Goal: Task Accomplishment & Management: Complete application form

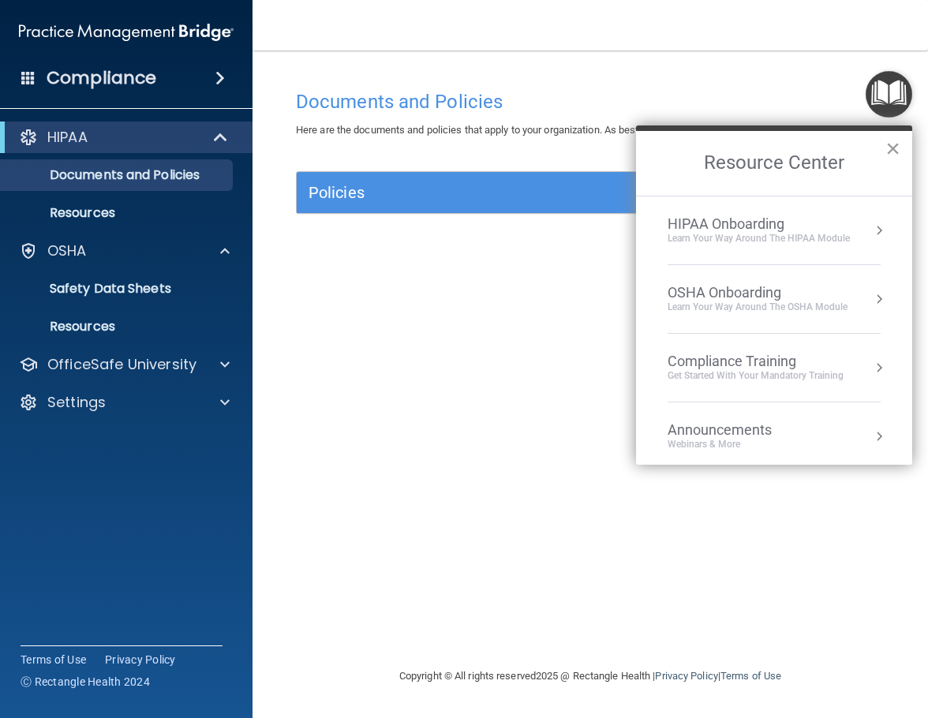
click at [890, 135] on div "Resource Center ×" at bounding box center [774, 161] width 276 height 70
click at [892, 145] on button "×" at bounding box center [893, 148] width 15 height 25
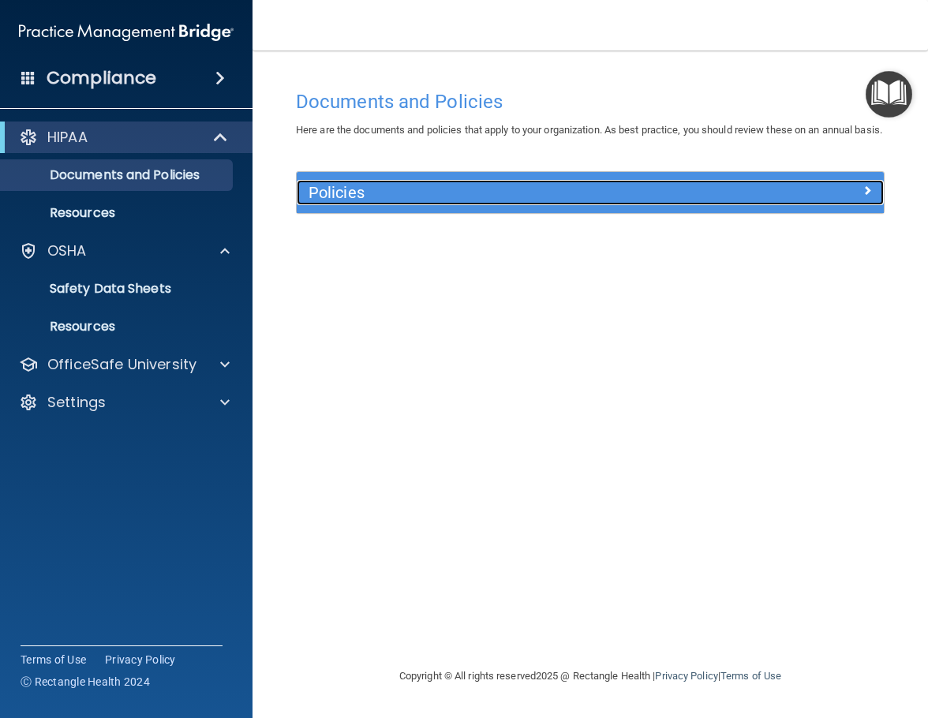
click at [866, 200] on span at bounding box center [867, 190] width 9 height 19
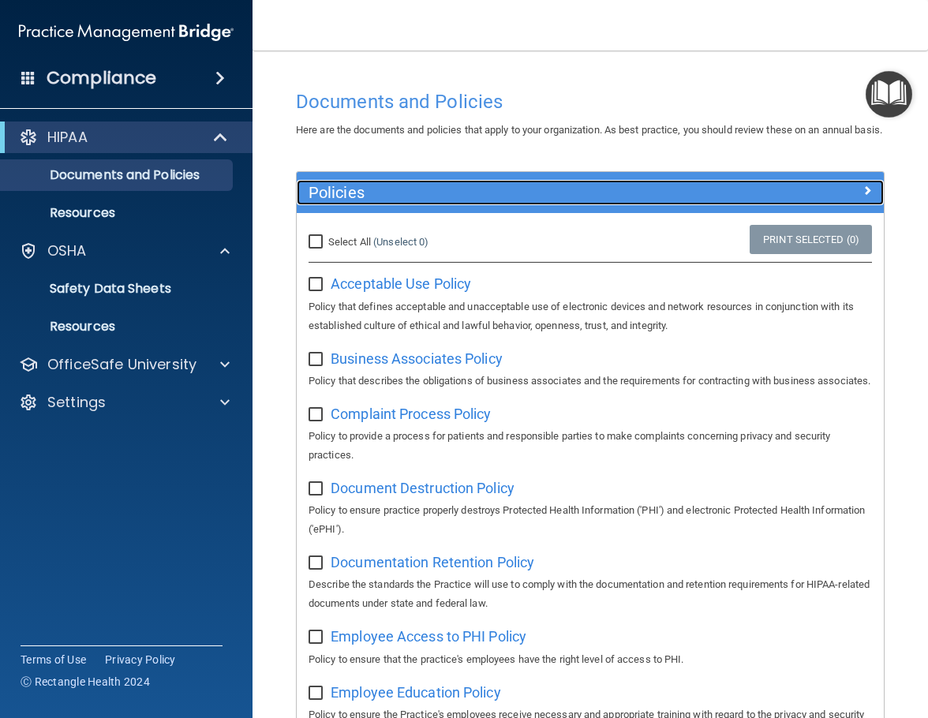
click at [600, 201] on h5 "Policies" at bounding box center [517, 192] width 417 height 17
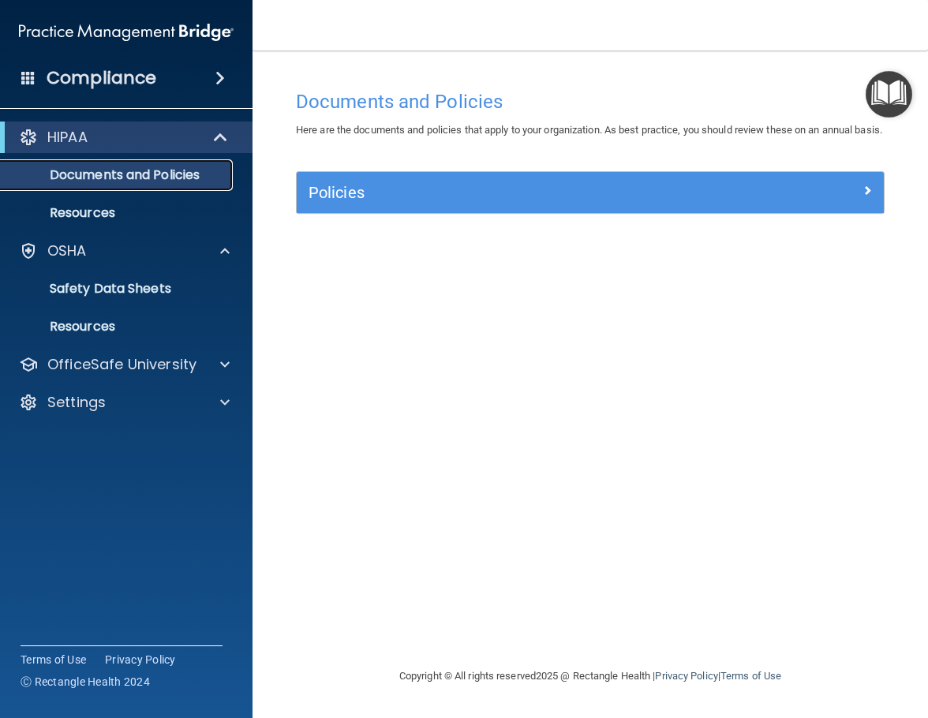
click at [122, 183] on p "Documents and Policies" at bounding box center [118, 175] width 216 height 16
click at [106, 212] on p "Resources" at bounding box center [118, 213] width 216 height 16
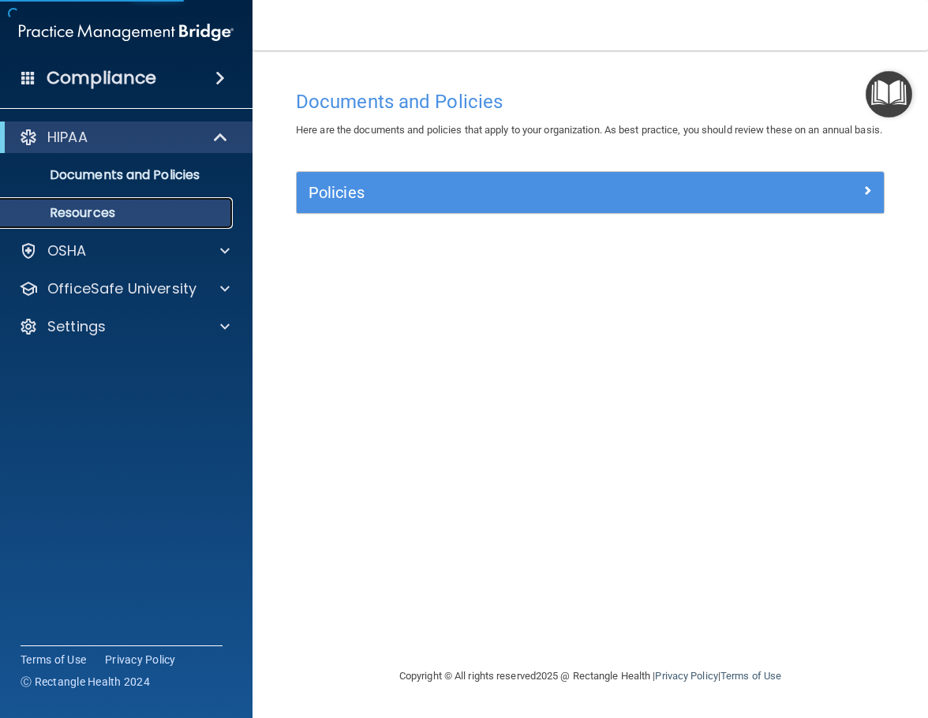
click at [122, 214] on p "Resources" at bounding box center [118, 213] width 216 height 16
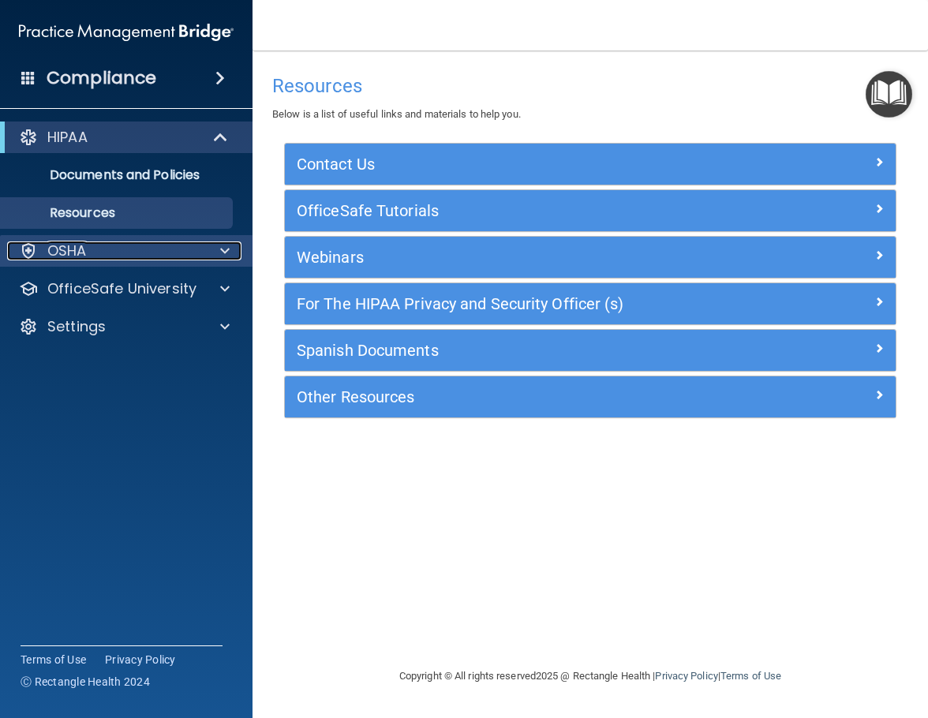
click at [133, 246] on div "OSHA" at bounding box center [105, 251] width 196 height 19
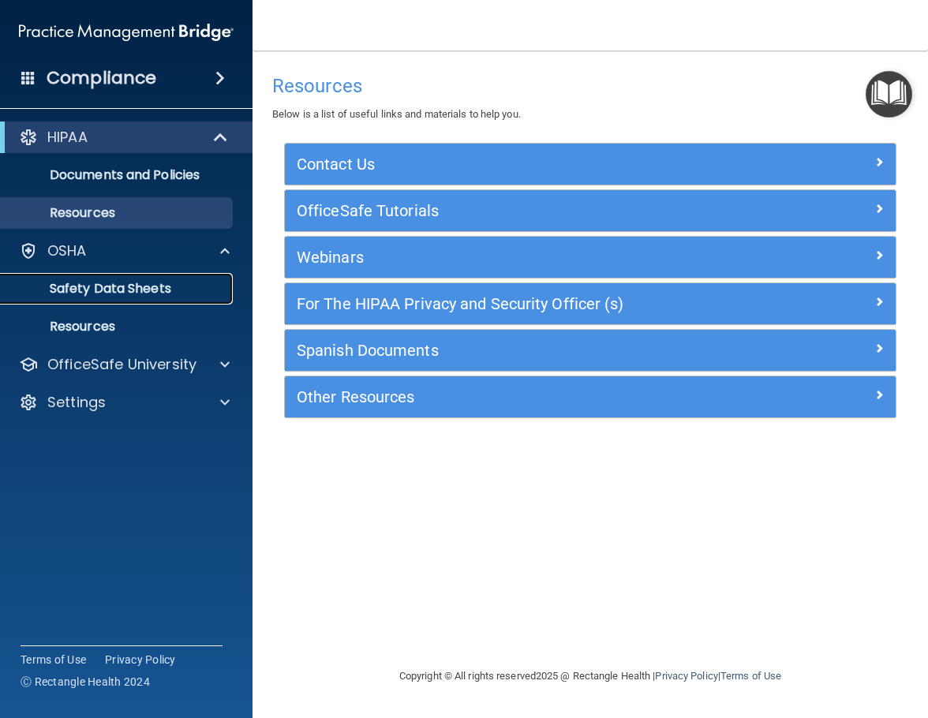
click at [119, 291] on p "Safety Data Sheets" at bounding box center [118, 289] width 216 height 16
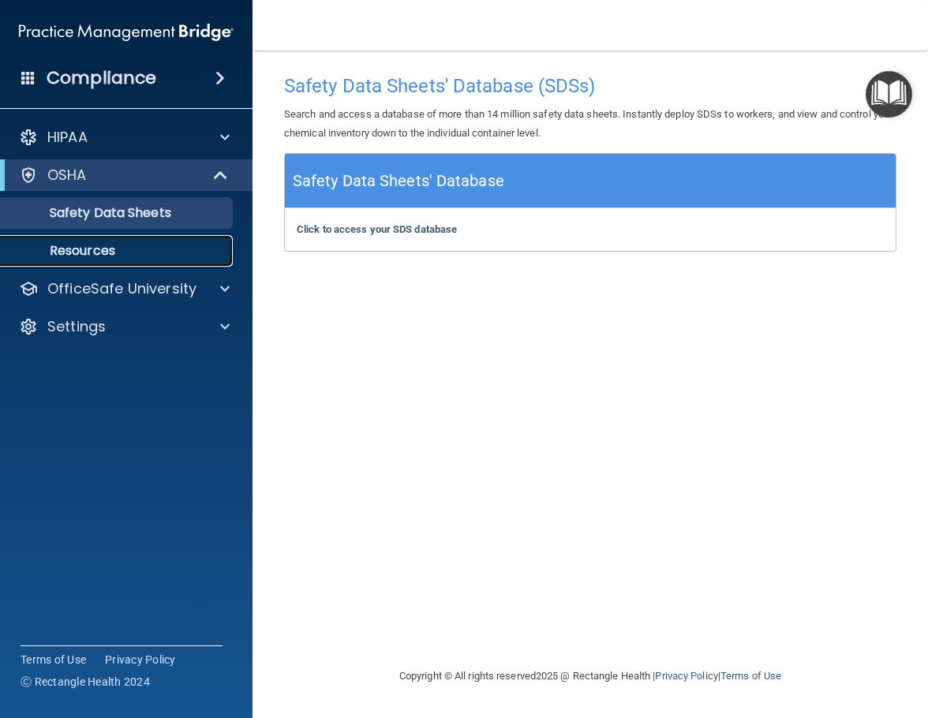
click at [107, 251] on p "Resources" at bounding box center [118, 251] width 216 height 16
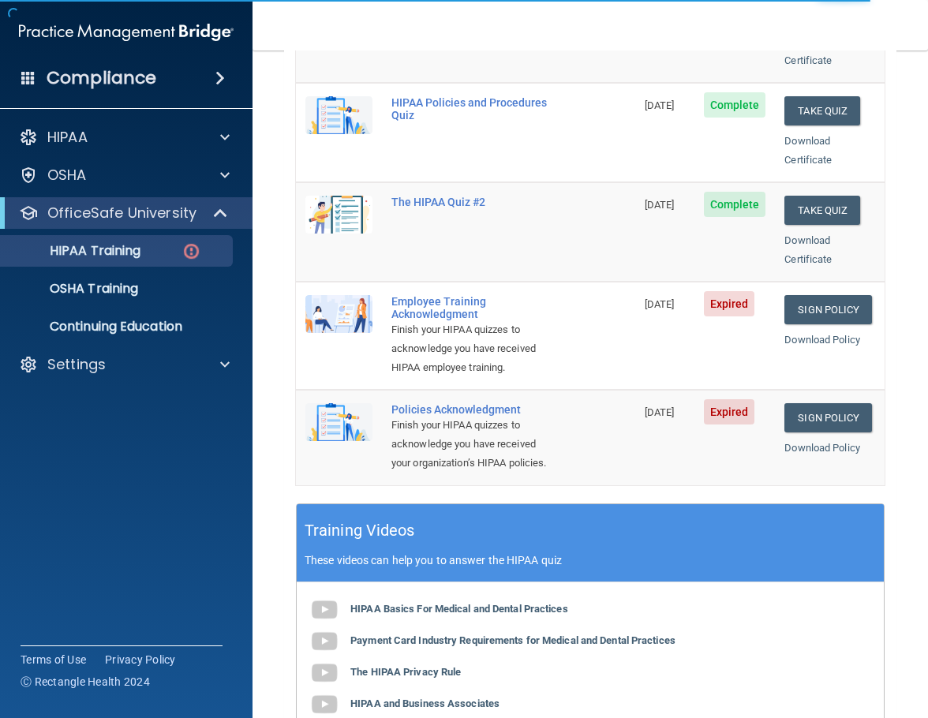
scroll to position [316, 0]
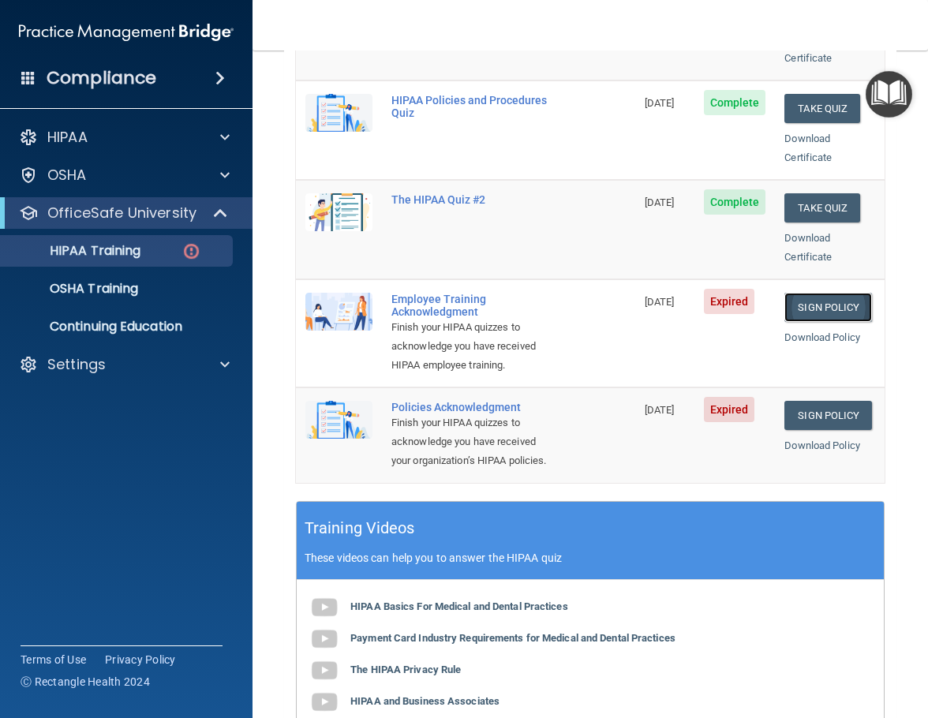
click at [804, 293] on link "Sign Policy" at bounding box center [829, 307] width 88 height 29
click at [798, 406] on link "Sign Policy" at bounding box center [829, 415] width 88 height 29
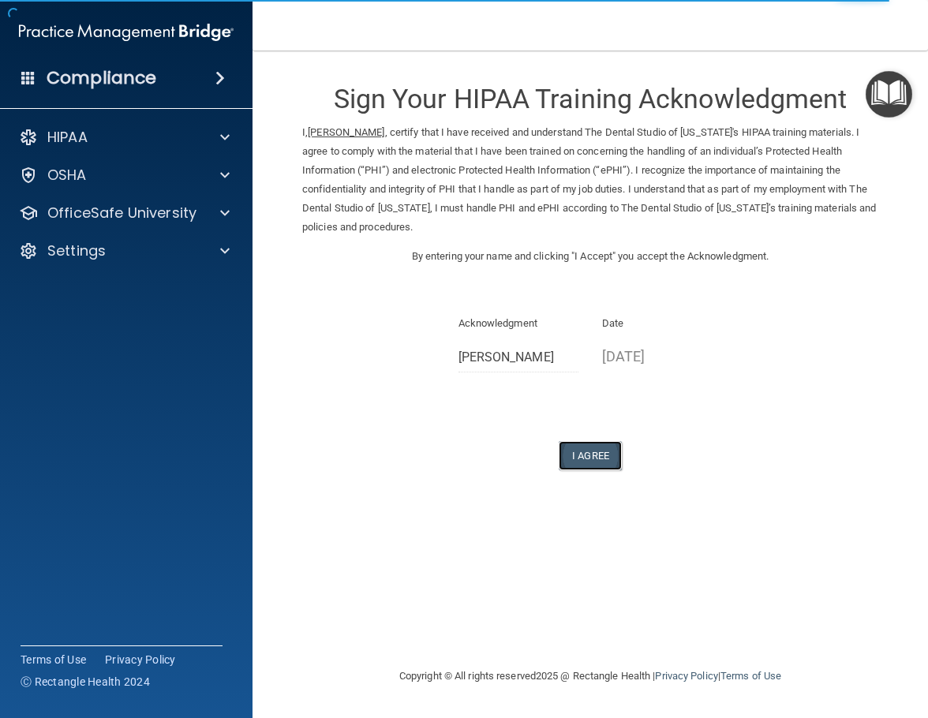
click at [571, 459] on button "I Agree" at bounding box center [590, 455] width 63 height 29
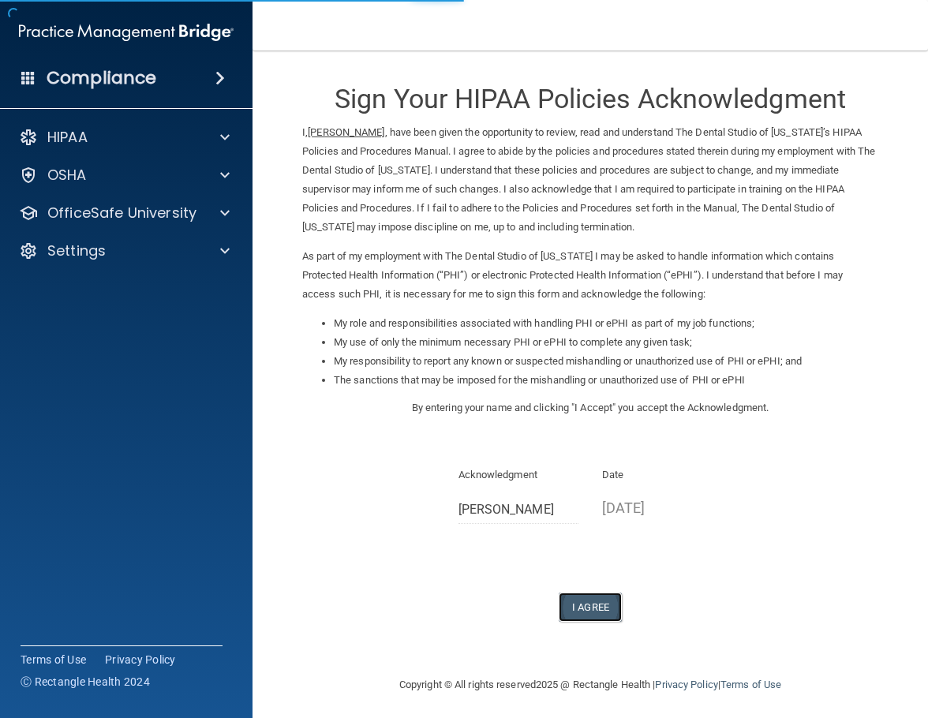
click at [604, 605] on button "I Agree" at bounding box center [590, 607] width 63 height 29
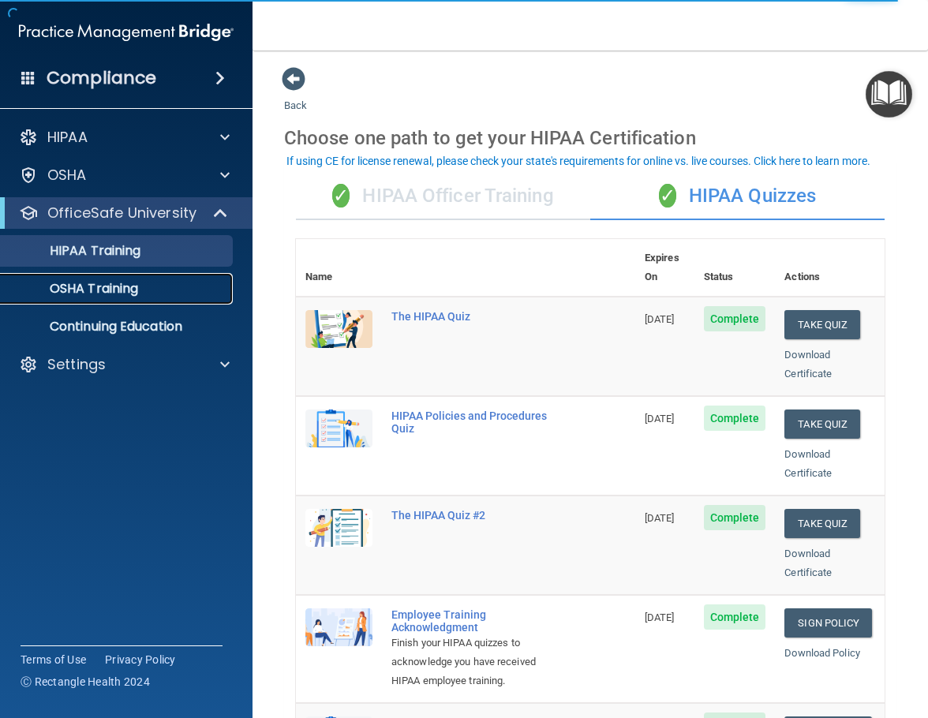
click at [133, 281] on p "OSHA Training" at bounding box center [74, 289] width 128 height 16
